Goal: Find specific page/section: Find specific page/section

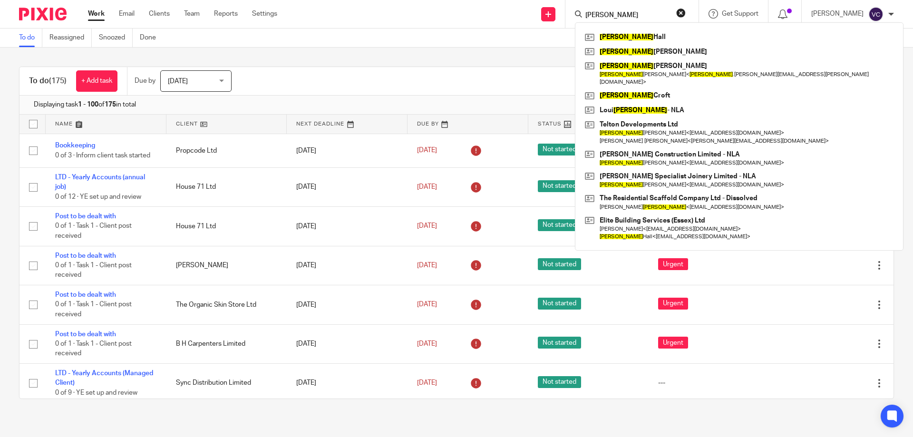
type input "[PERSON_NAME]"
click button "submit" at bounding box center [0, 0] width 0 height 0
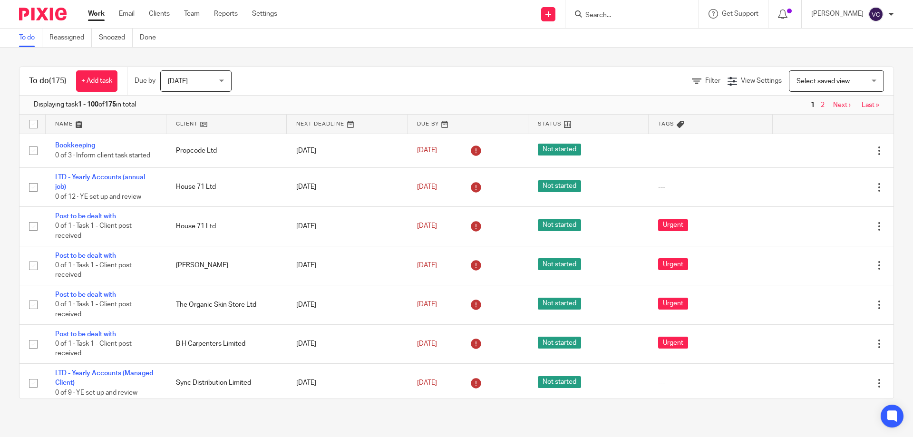
click at [647, 10] on form at bounding box center [634, 14] width 101 height 12
click at [614, 10] on form at bounding box center [634, 14] width 101 height 12
click at [606, 17] on input "Search" at bounding box center [627, 15] width 86 height 9
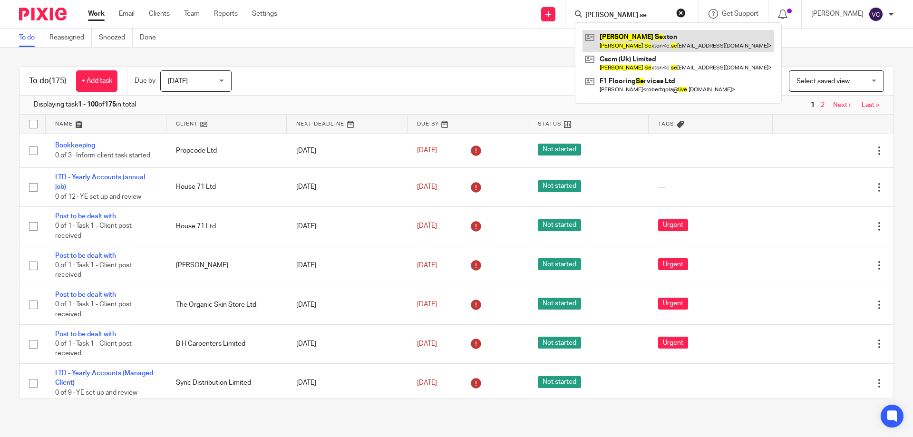
type input "clive se"
click at [620, 50] on link at bounding box center [678, 41] width 192 height 22
